Goal: Task Accomplishment & Management: Use online tool/utility

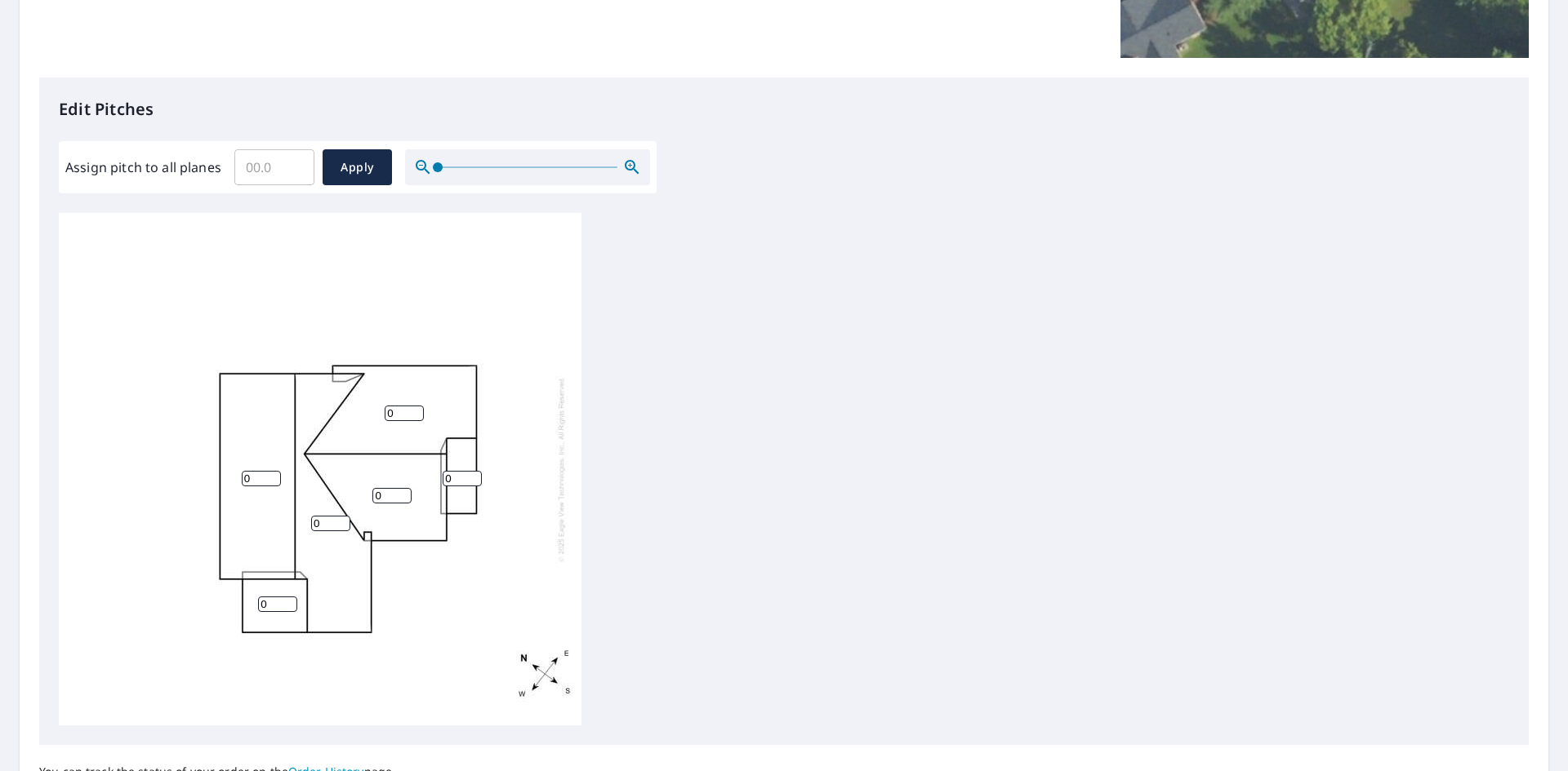
scroll to position [408, 0]
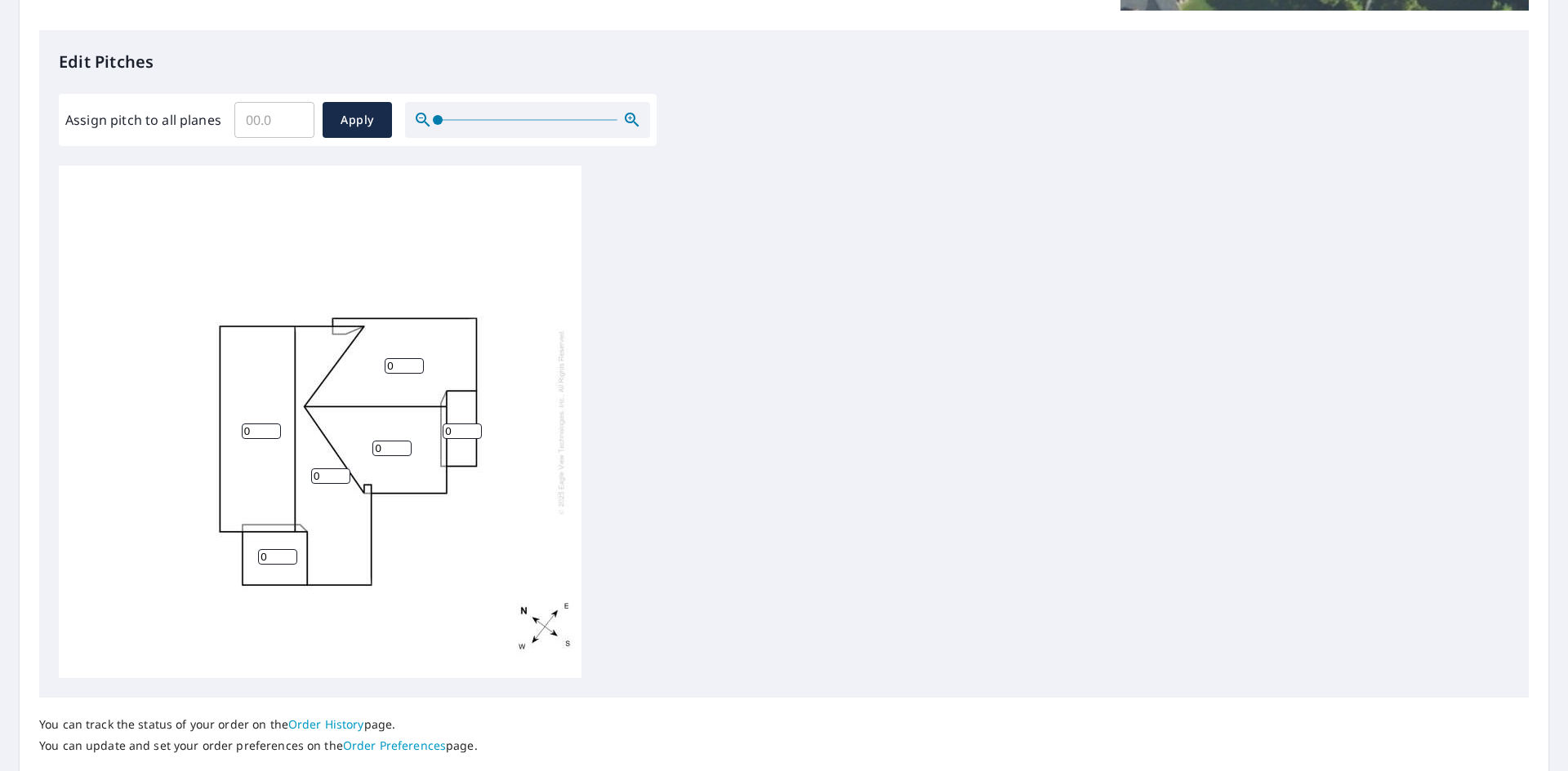
click at [250, 433] on input "0" at bounding box center [261, 431] width 39 height 15
type input "3.8"
click at [322, 481] on input "0" at bounding box center [331, 475] width 39 height 15
type input "3.8"
click at [270, 551] on input "0" at bounding box center [278, 557] width 39 height 15
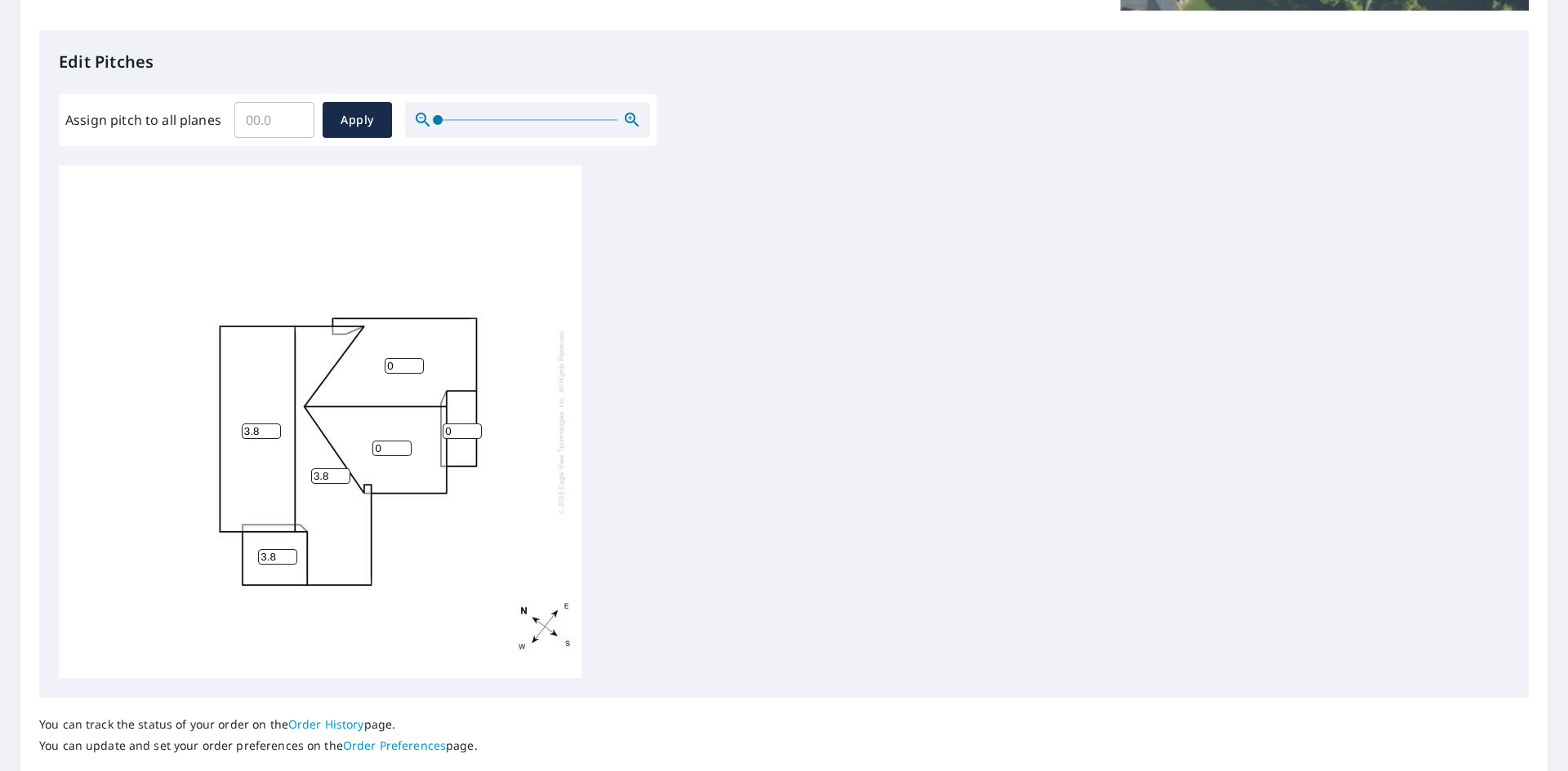
type input "3.8"
click at [381, 445] on input "0" at bounding box center [392, 448] width 39 height 15
type input "2.7"
drag, startPoint x: 397, startPoint y: 360, endPoint x: 315, endPoint y: 370, distance: 82.6
click at [315, 381] on div "3.8 3.8 0 2.7 3.8 0" at bounding box center [320, 422] width 523 height 513
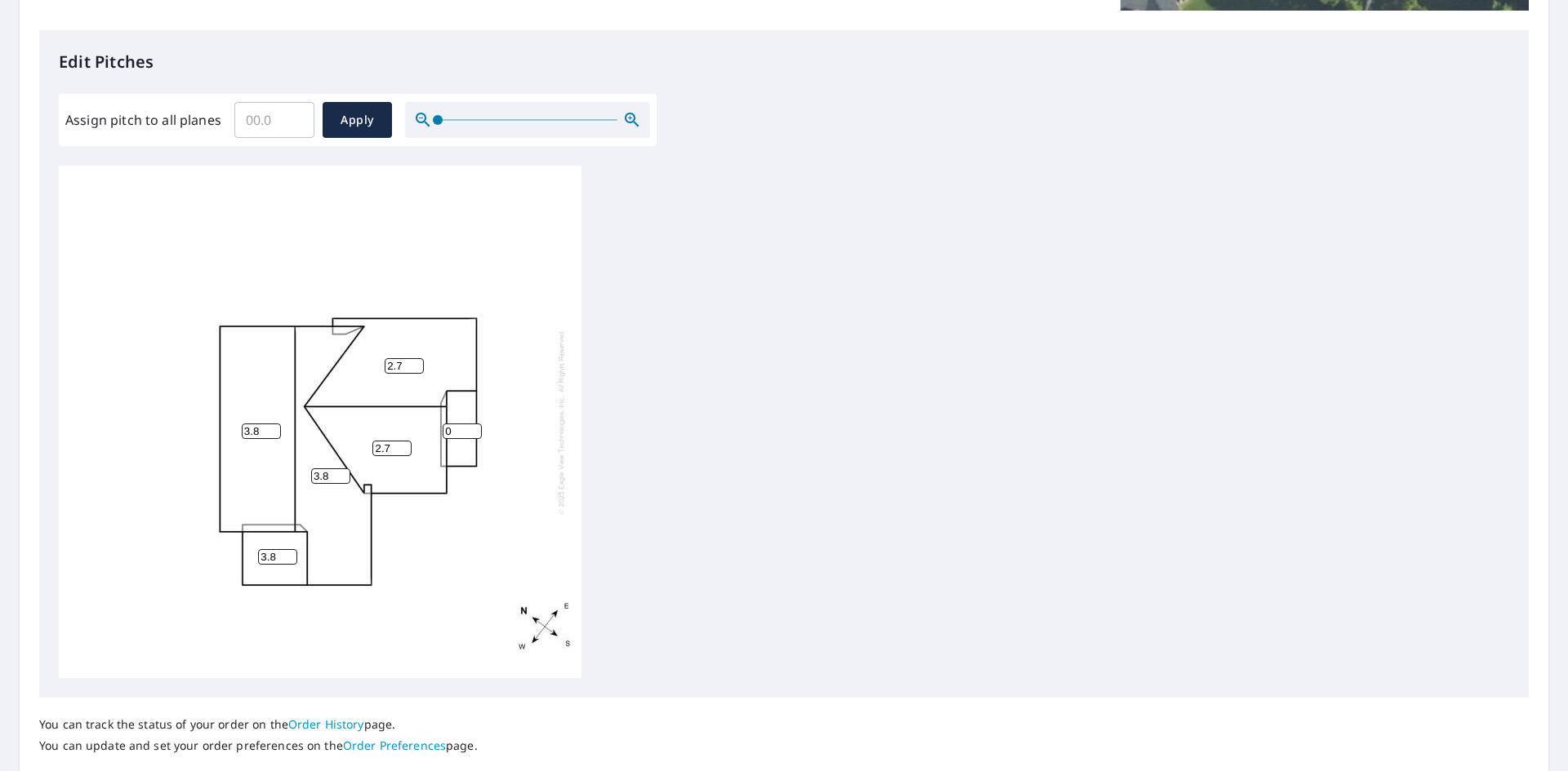
type input "2.7"
drag, startPoint x: 462, startPoint y: 433, endPoint x: 379, endPoint y: 418, distance: 84.3
click at [379, 423] on div "3.8 3.8 2.7 2.7 3.8 0" at bounding box center [320, 422] width 523 height 513
type input "2.7"
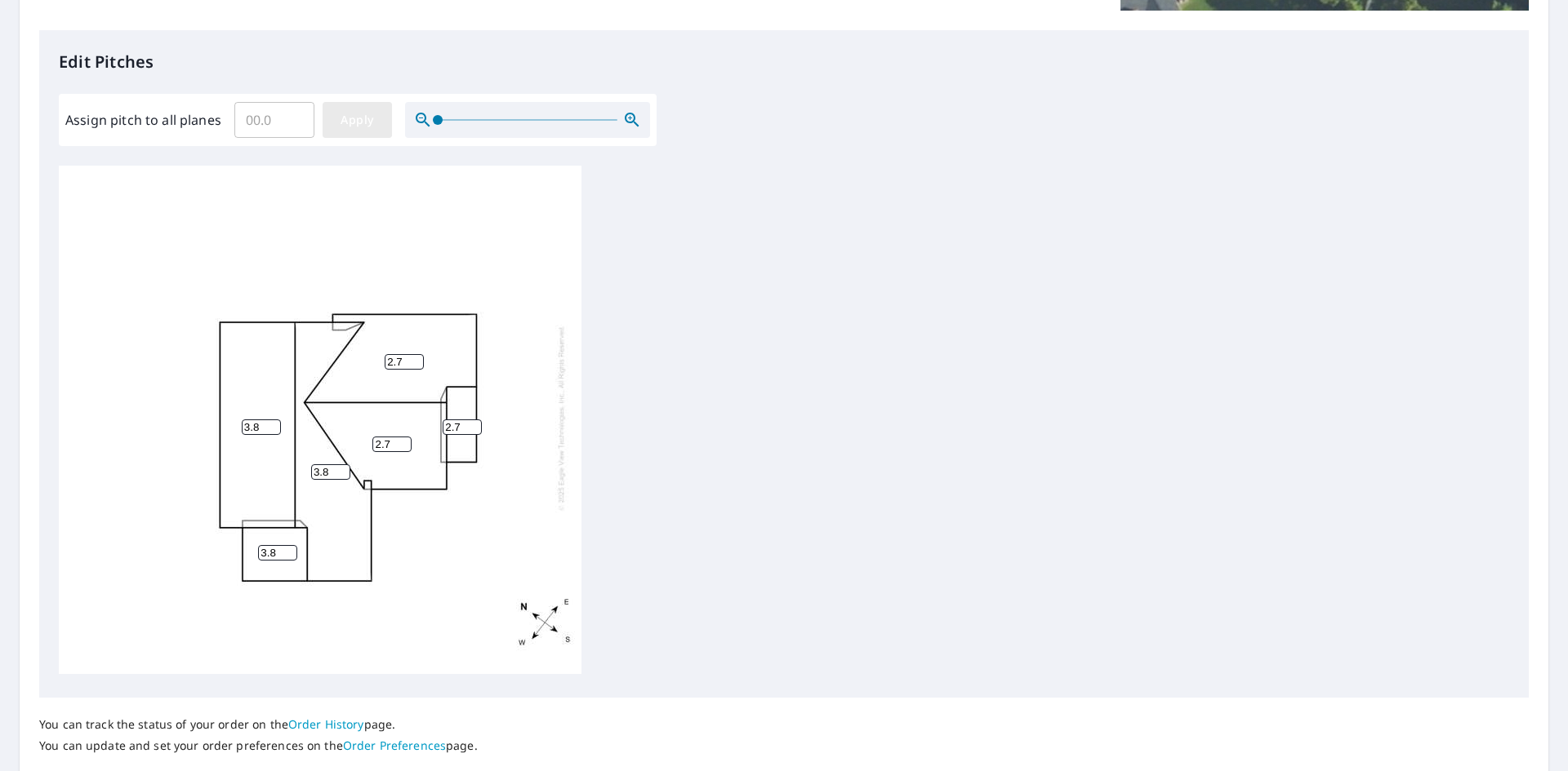
click at [345, 125] on span "Apply" at bounding box center [357, 120] width 43 height 21
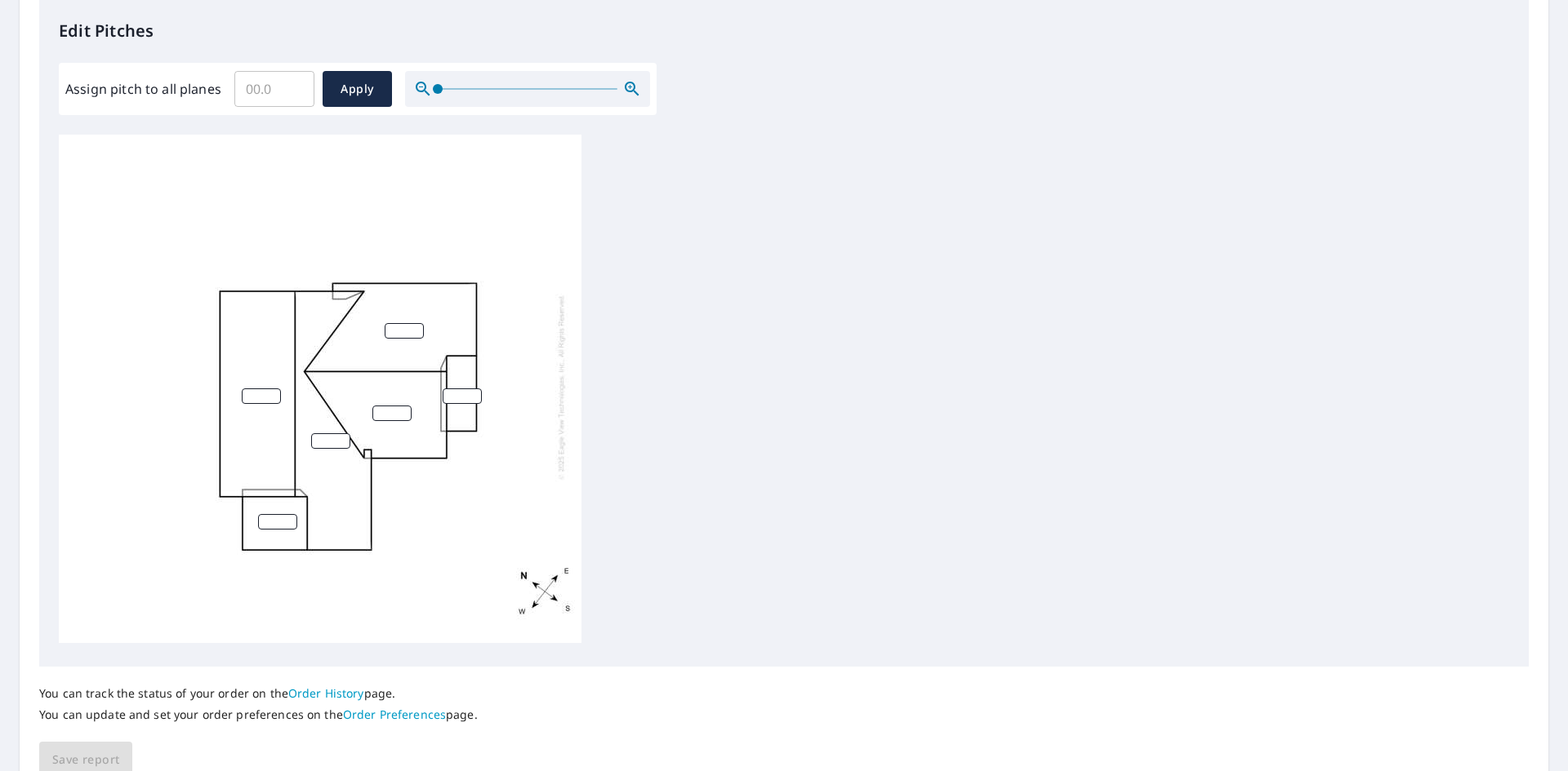
click at [258, 389] on input "number" at bounding box center [261, 396] width 39 height 15
type input "3.8"
click at [268, 514] on input "number" at bounding box center [278, 521] width 39 height 15
type input "3.8"
click at [322, 433] on input "number" at bounding box center [331, 440] width 39 height 15
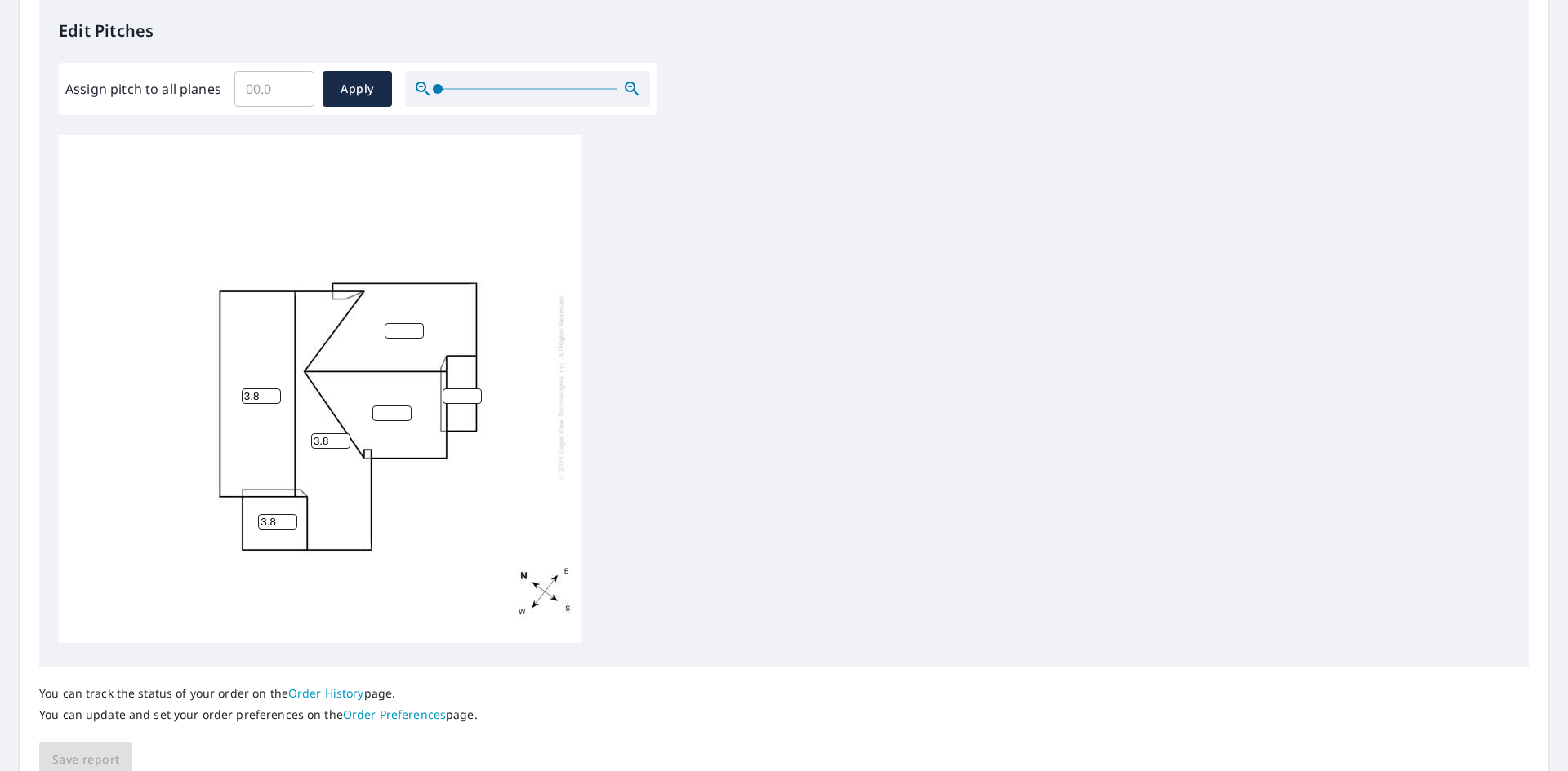
type input "3.8"
click at [403, 323] on input "number" at bounding box center [404, 331] width 39 height 15
type input "2.7"
click at [396, 406] on input "number" at bounding box center [392, 413] width 39 height 15
type input "2.7"
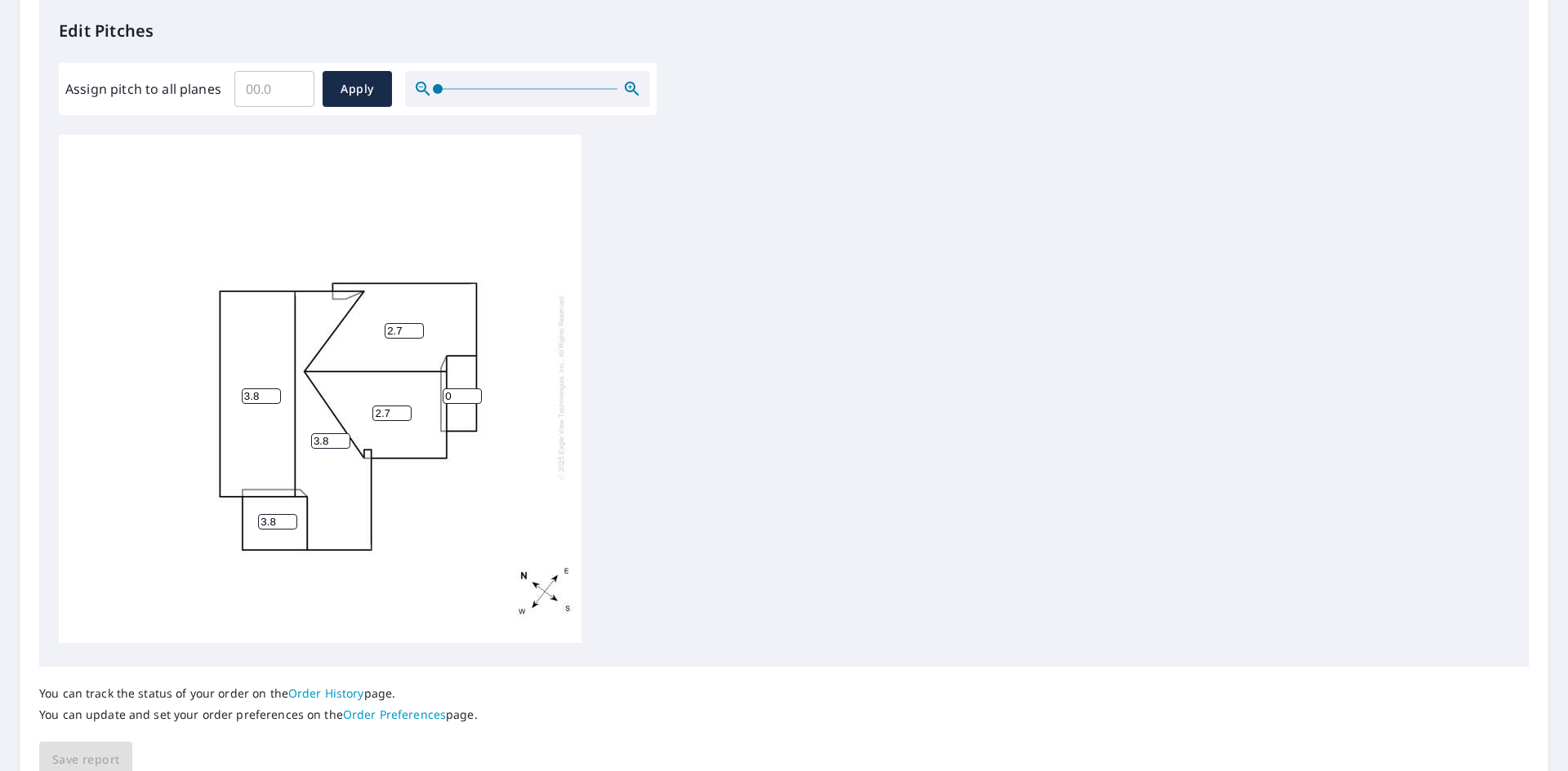
type input "0"
click at [467, 389] on input "0" at bounding box center [462, 396] width 39 height 15
type input "2.7"
click at [100, 754] on span "Save report" at bounding box center [85, 759] width 67 height 21
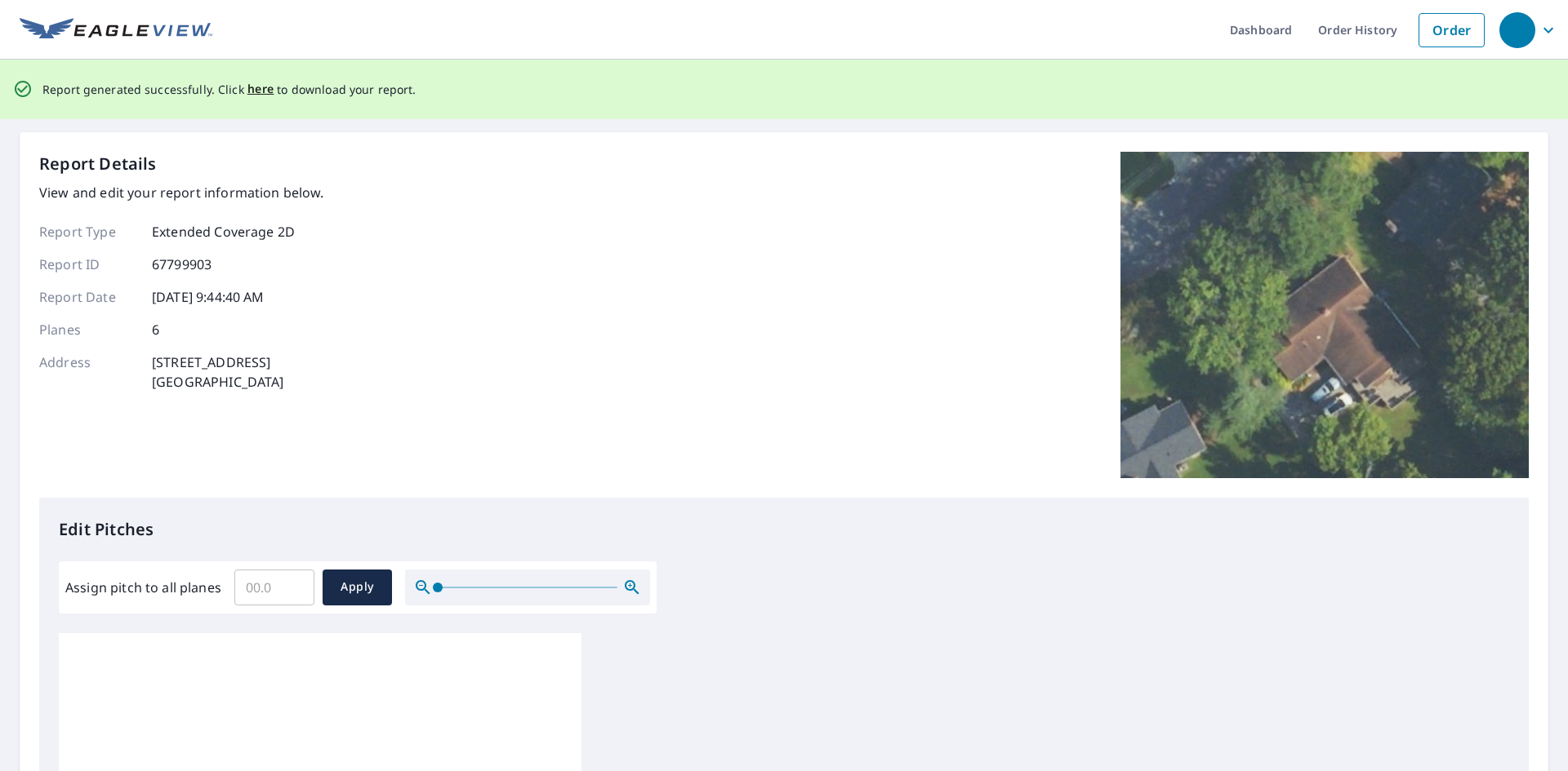
scroll to position [0, 0]
click at [250, 91] on span "here" at bounding box center [261, 89] width 27 height 21
